Goal: Navigation & Orientation: Find specific page/section

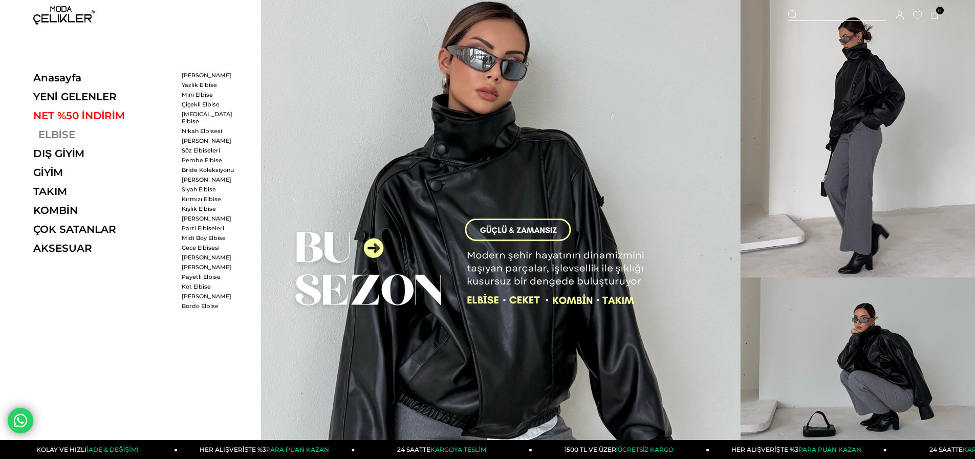
click at [52, 134] on link "ELBİSE" at bounding box center [103, 134] width 141 height 12
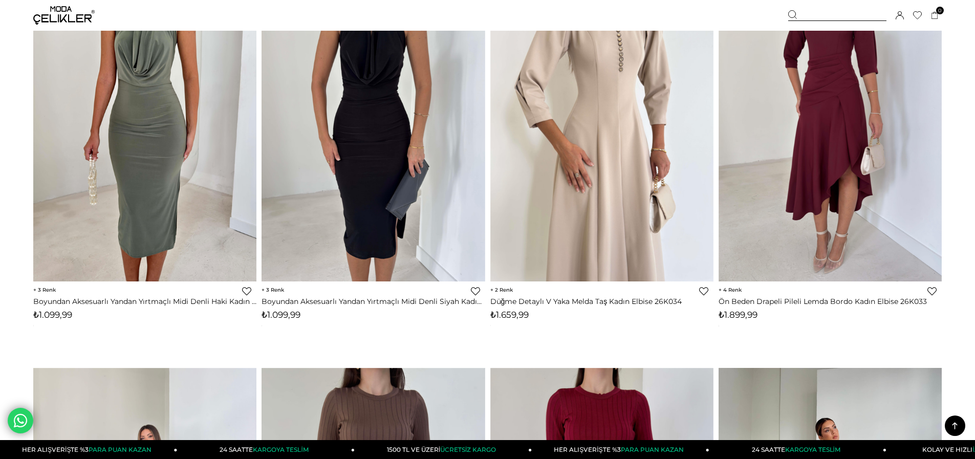
scroll to position [1815, 0]
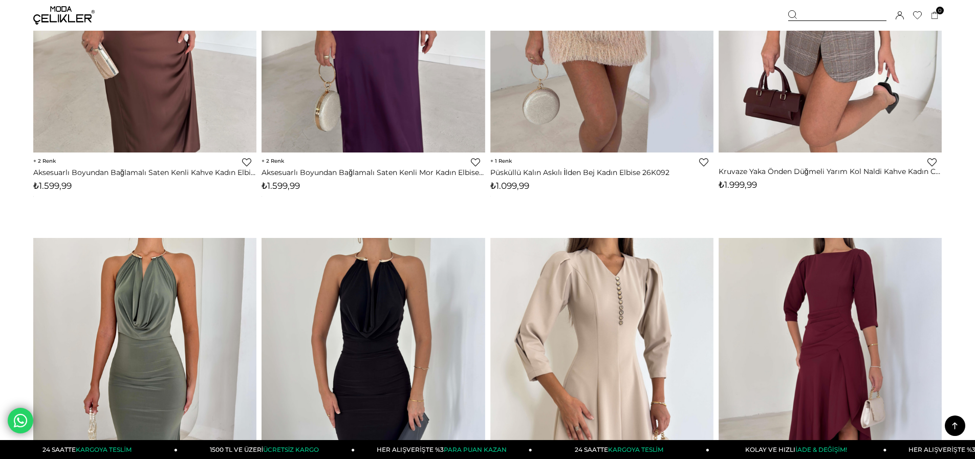
click at [62, 10] on img at bounding box center [63, 15] width 61 height 18
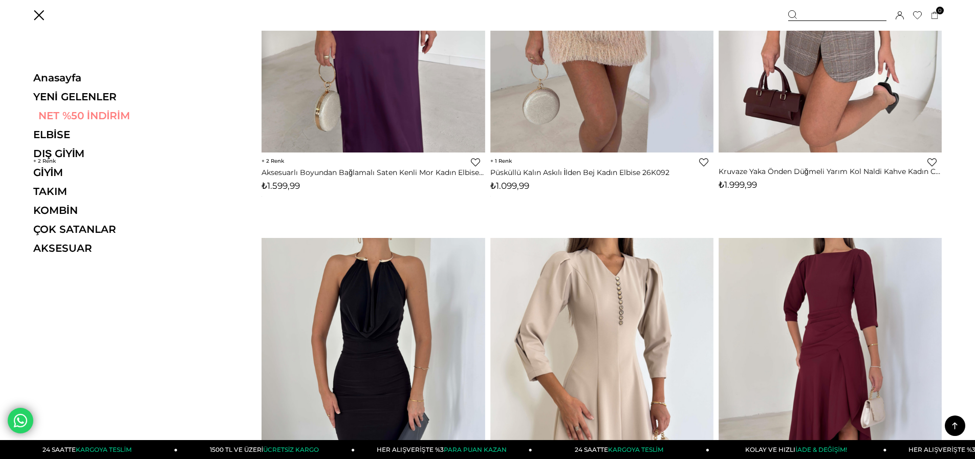
click at [79, 114] on link "NET %50 İNDİRİM" at bounding box center [103, 116] width 141 height 12
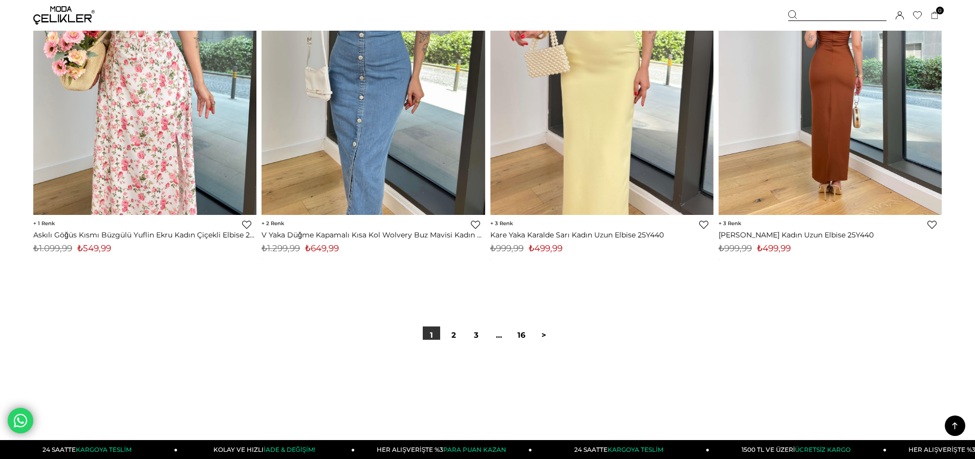
scroll to position [7661, 0]
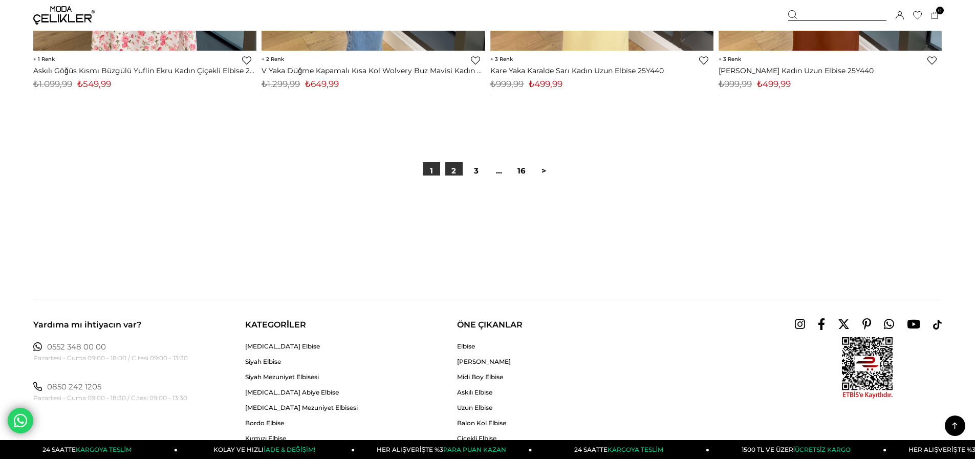
click at [456, 173] on link "2" at bounding box center [453, 170] width 17 height 17
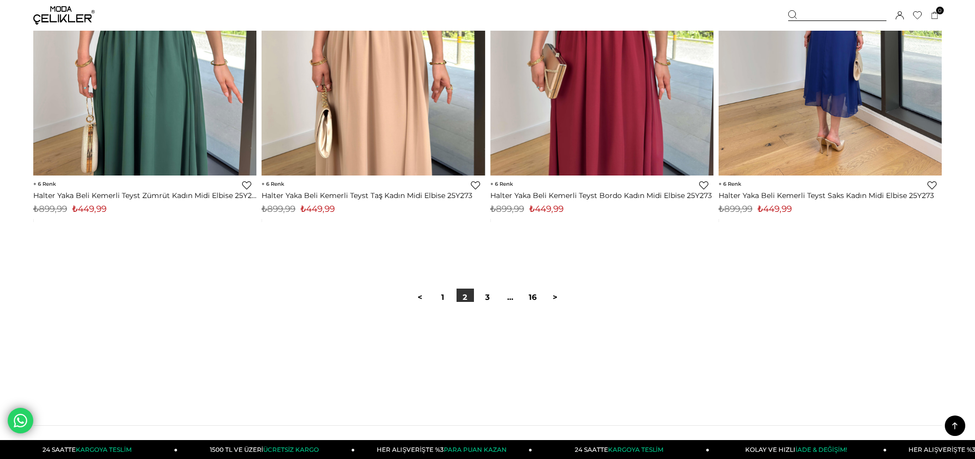
scroll to position [7574, 0]
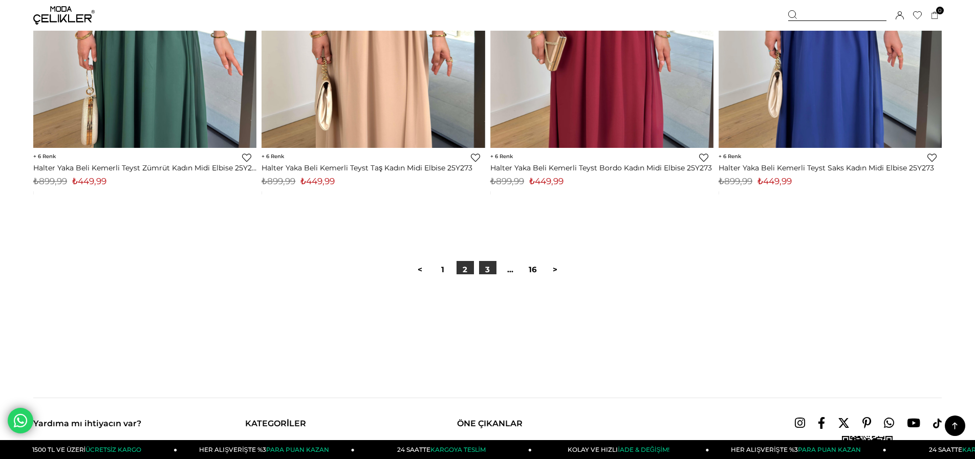
click at [489, 269] on link "3" at bounding box center [487, 269] width 17 height 17
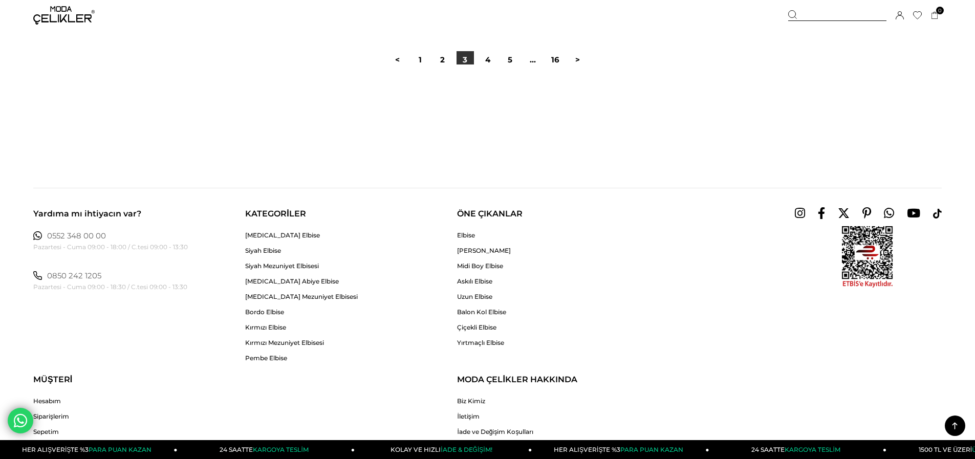
scroll to position [7778, 0]
click at [489, 60] on link "4" at bounding box center [487, 59] width 17 height 17
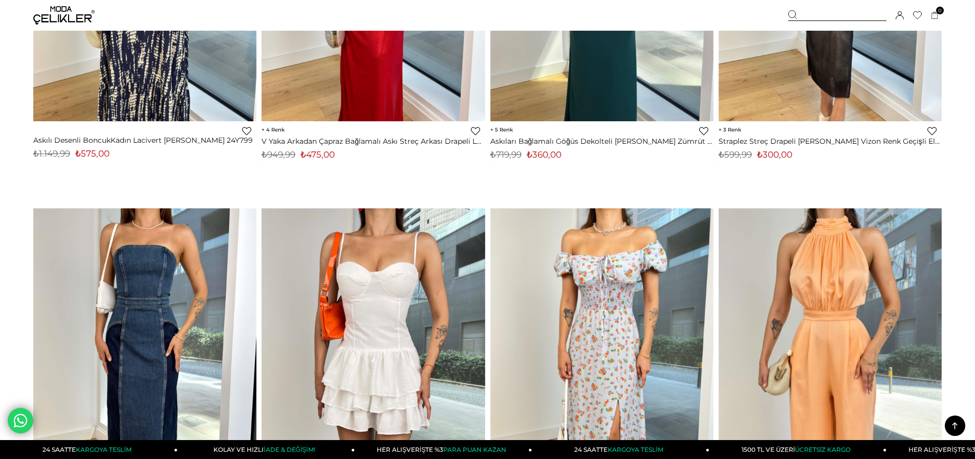
scroll to position [6578, 0]
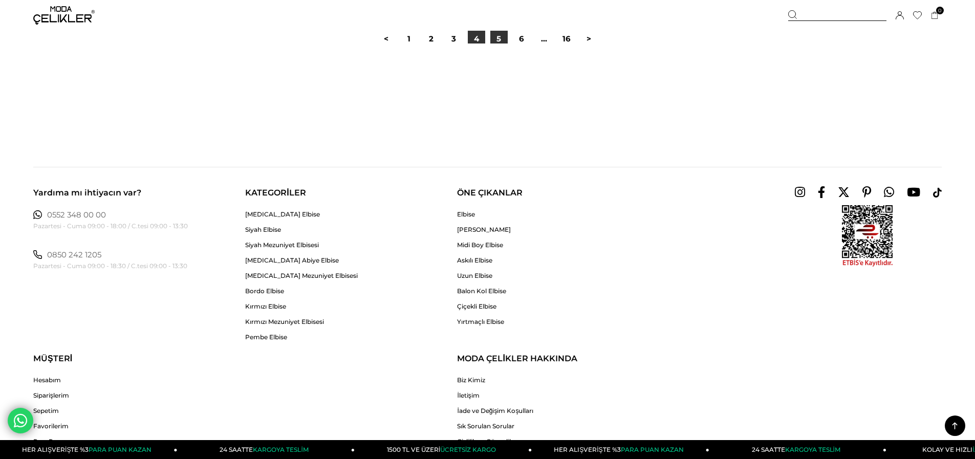
click at [500, 38] on link "5" at bounding box center [498, 38] width 17 height 17
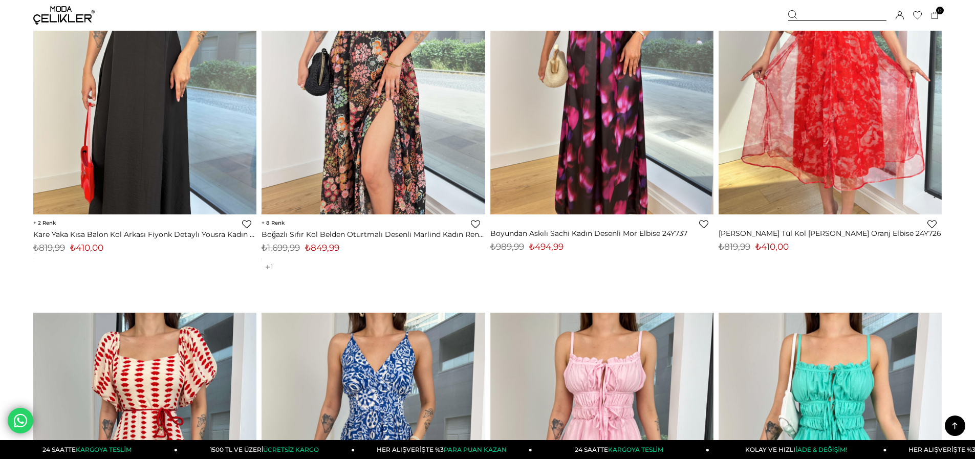
scroll to position [665, 0]
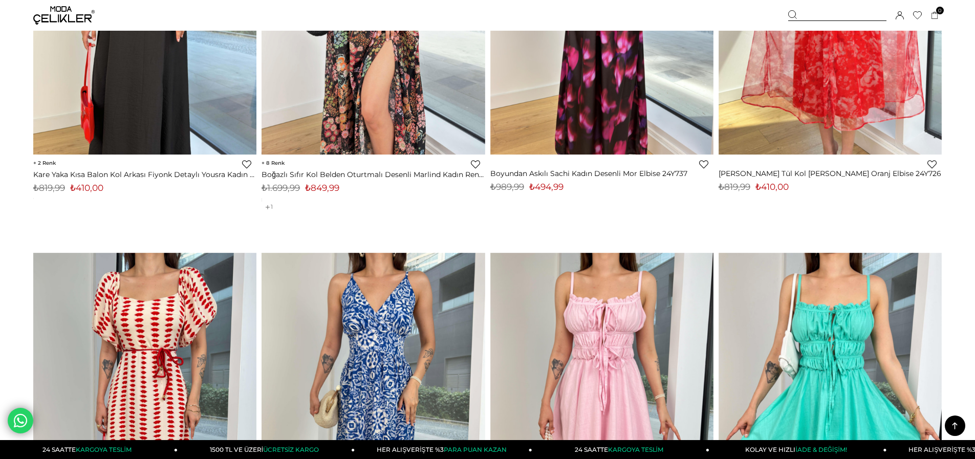
click at [60, 14] on img at bounding box center [63, 15] width 61 height 18
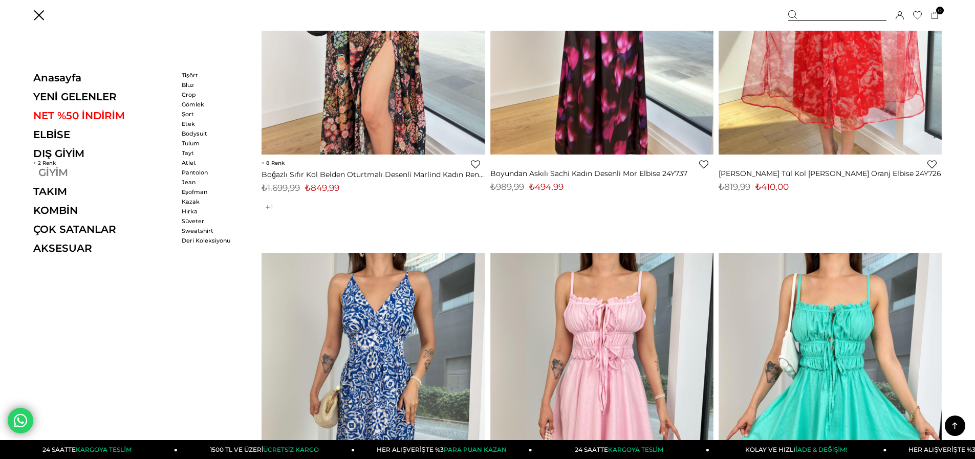
click at [57, 151] on link "DIŞ GİYİM" at bounding box center [103, 153] width 141 height 12
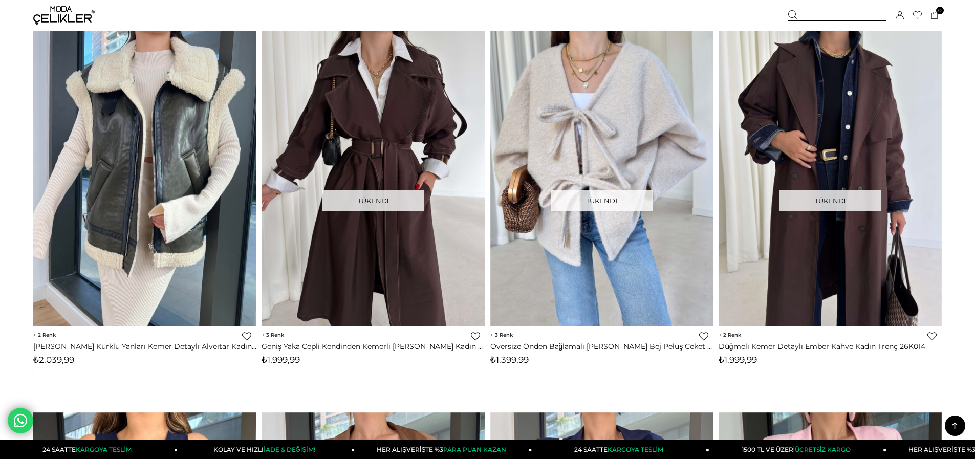
scroll to position [4350, 0]
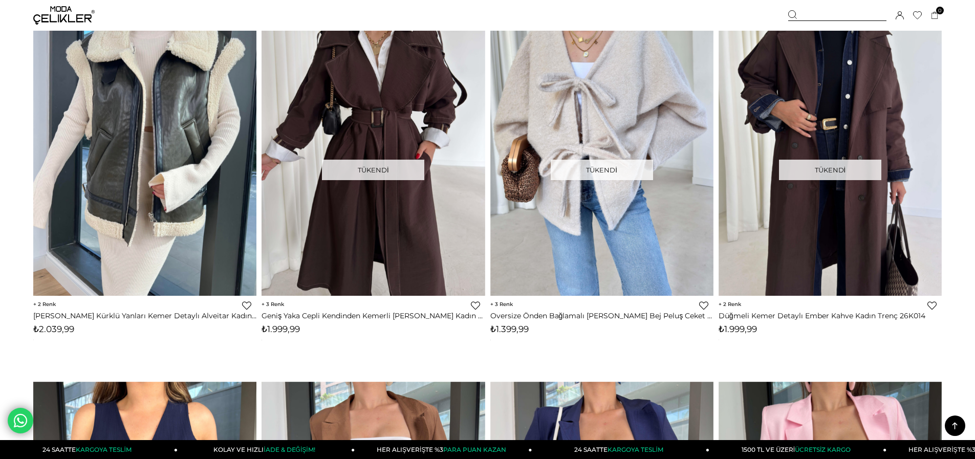
click at [53, 18] on img at bounding box center [63, 15] width 61 height 18
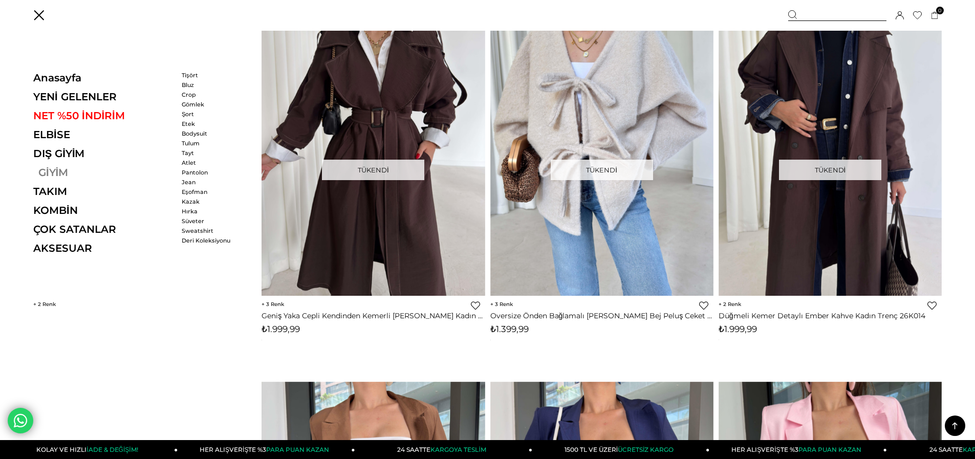
click at [48, 172] on link "GİYİM" at bounding box center [103, 172] width 141 height 12
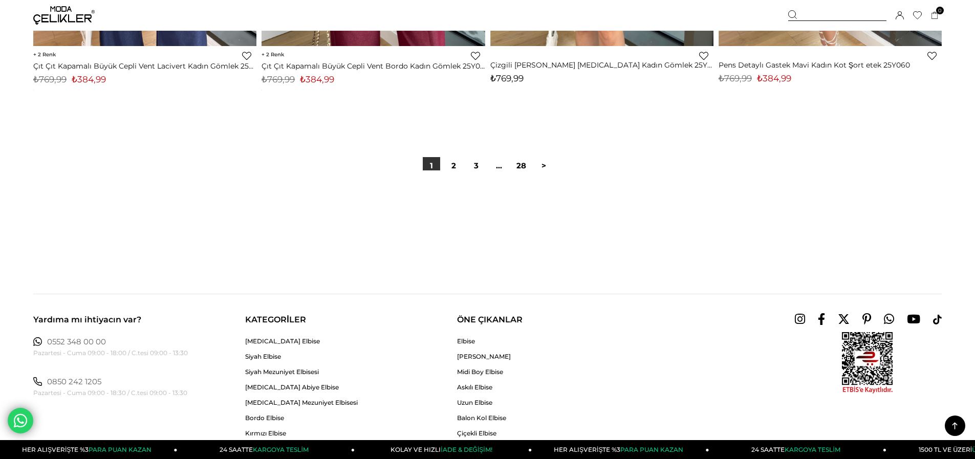
scroll to position [7775, 0]
